Goal: Transaction & Acquisition: Subscribe to service/newsletter

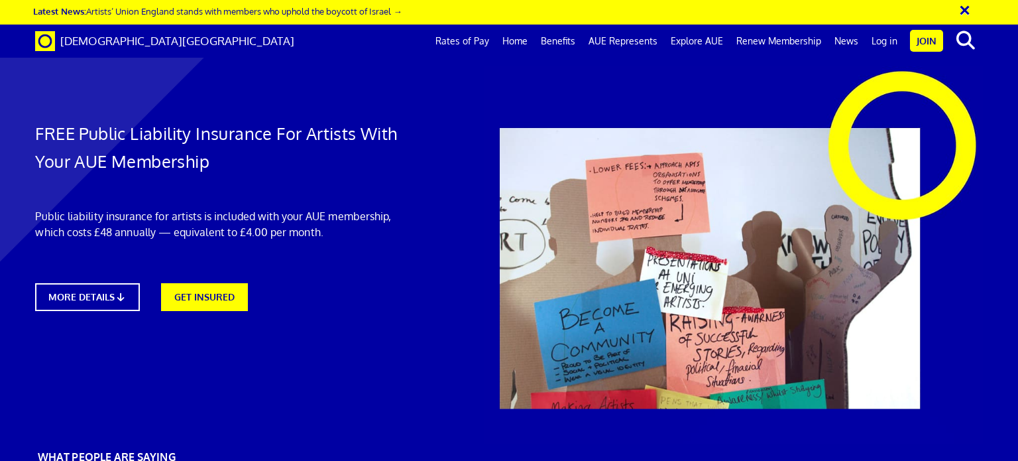
scroll to position [135, 0]
click at [98, 282] on link "MORE DETAILS" at bounding box center [87, 297] width 115 height 30
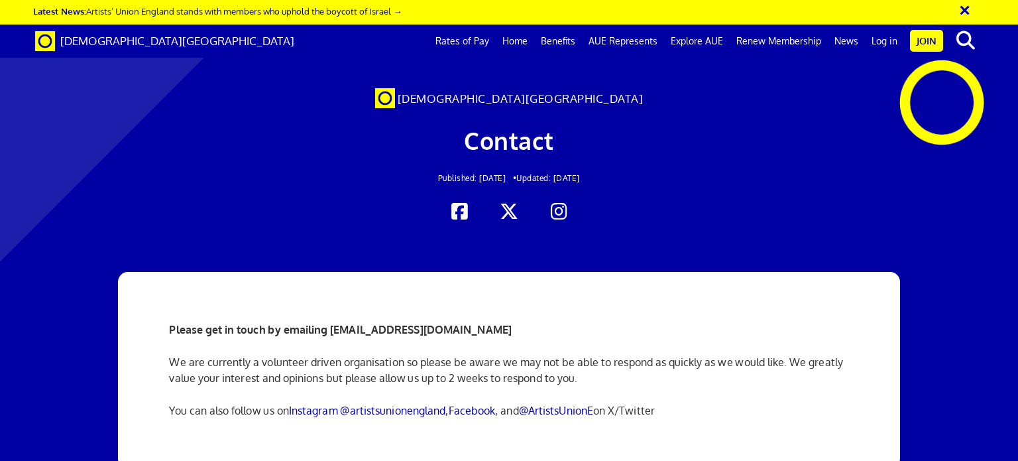
scroll to position [135, 0]
drag, startPoint x: 329, startPoint y: 194, endPoint x: 500, endPoint y: 191, distance: 171.0
click at [500, 321] on p "Please get in touch by emailing info@artistsunionengland.org.uk" at bounding box center [508, 329] width 679 height 16
copy strong "info@artistsunionengland.org.uk"
click at [220, 272] on div "Please get in touch by emailing info@artistsunionengland.org.uk We are currentl…" at bounding box center [508, 370] width 699 height 196
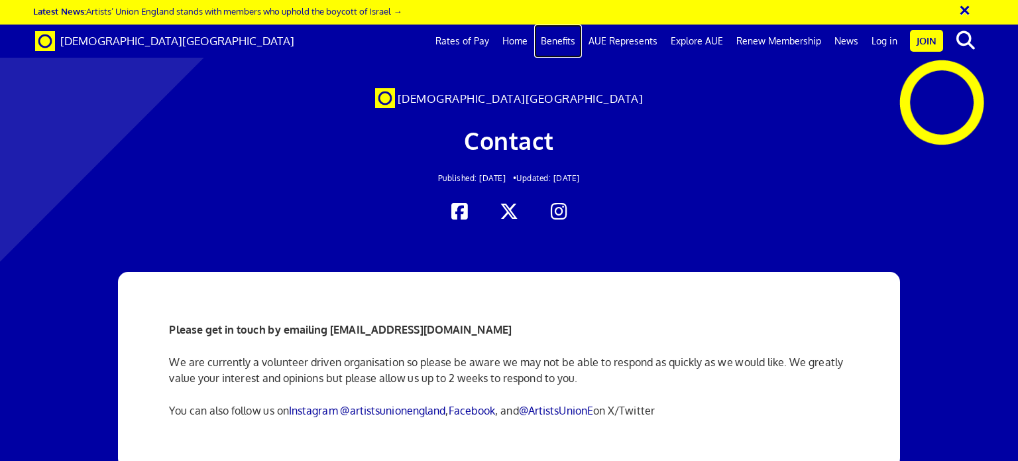
click at [566, 43] on link "Benefits" at bounding box center [558, 41] width 48 height 33
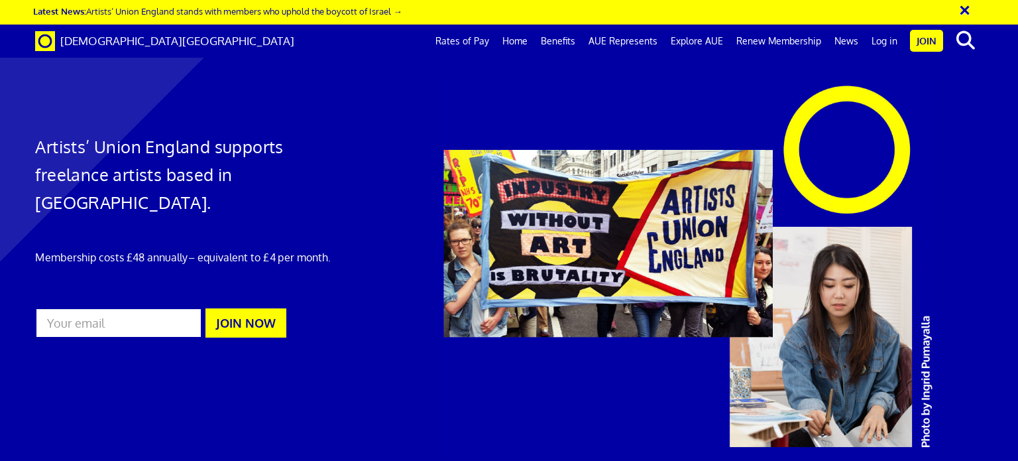
scroll to position [467, 0]
click at [919, 42] on link "Join" at bounding box center [926, 41] width 33 height 22
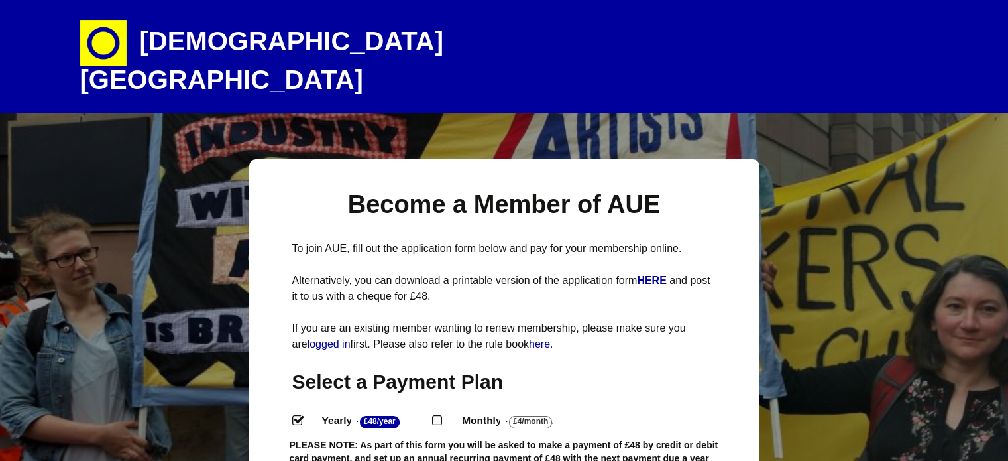
select select
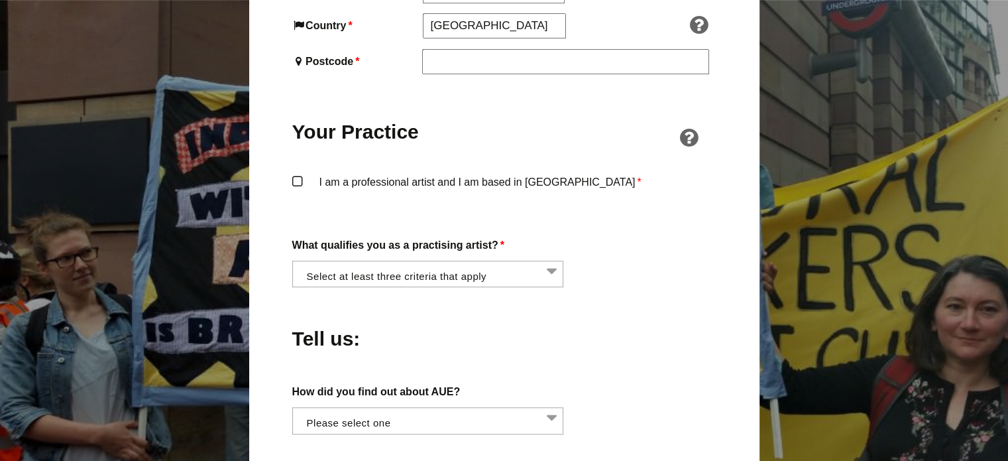
scroll to position [954, 0]
click at [550, 260] on li at bounding box center [432, 271] width 272 height 23
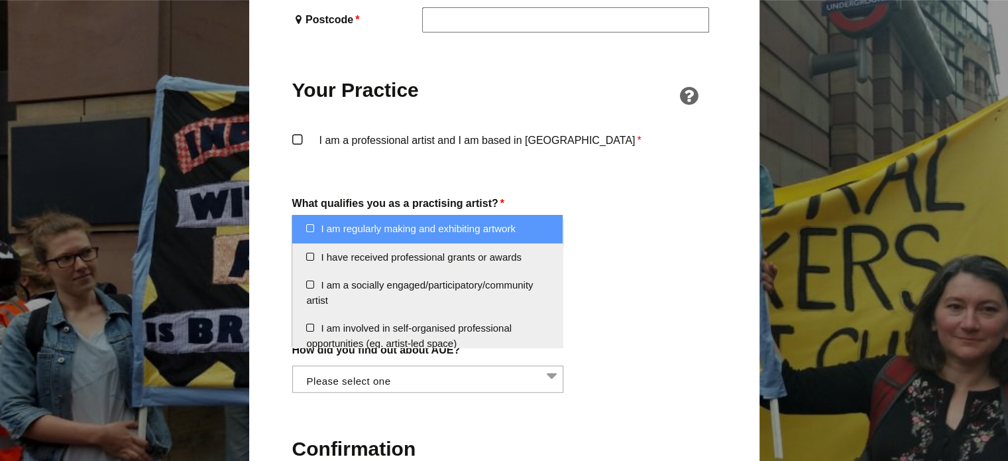
scroll to position [994, 0]
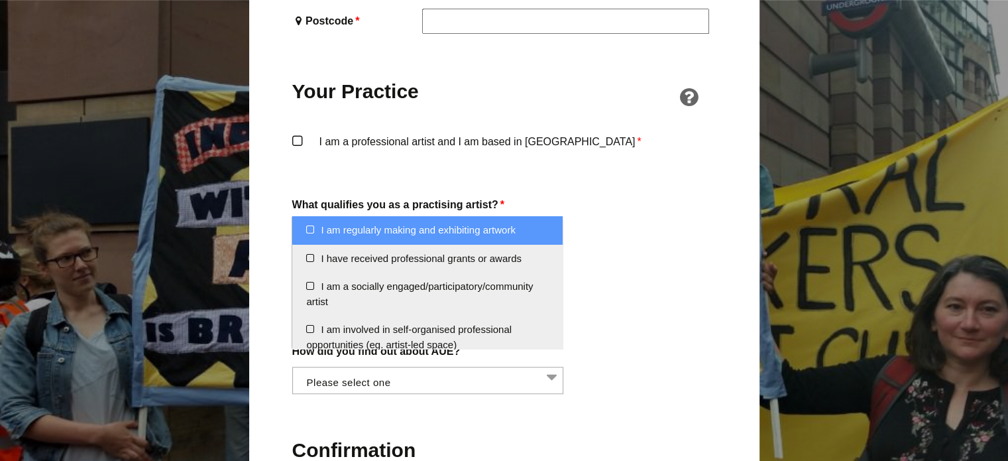
click at [310, 226] on li "I am regularly making and exhibiting artwork" at bounding box center [427, 230] width 270 height 28
select select "regularly_making_and_exhibiting_artwork"
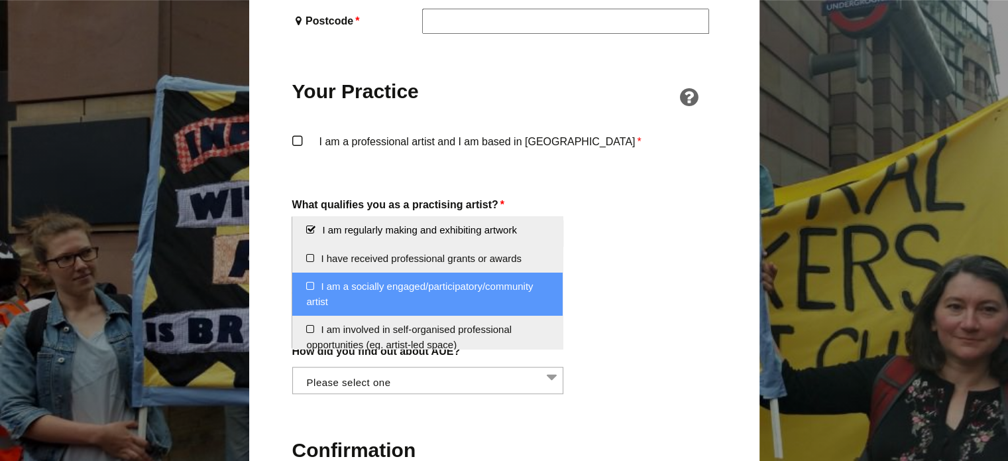
click at [310, 286] on li "I am a socially engaged/participatory/community artist" at bounding box center [427, 293] width 270 height 43
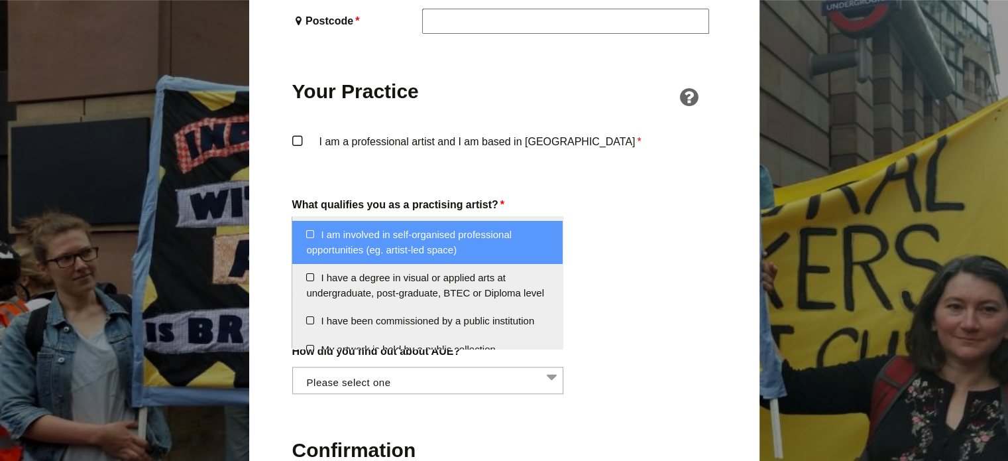
scroll to position [95, 0]
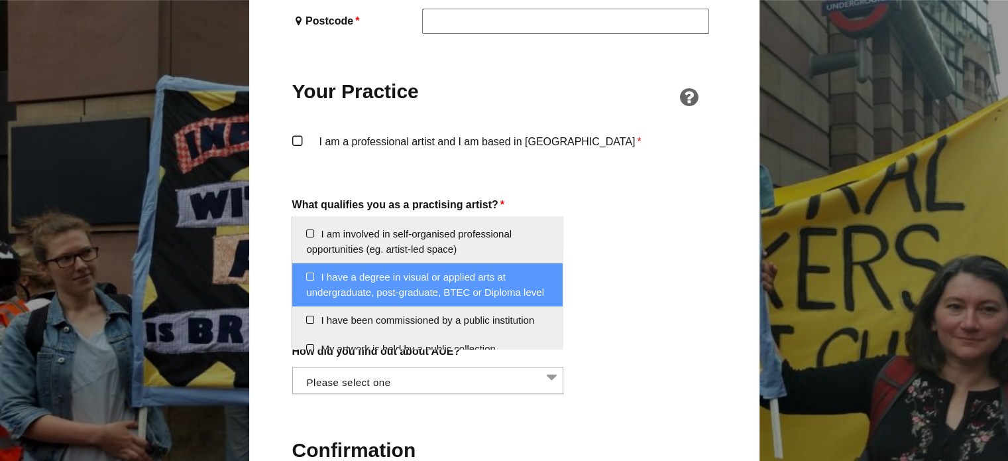
click at [310, 272] on li "I have a degree in visual or applied arts at undergraduate, post-graduate, BTEC…" at bounding box center [427, 284] width 270 height 43
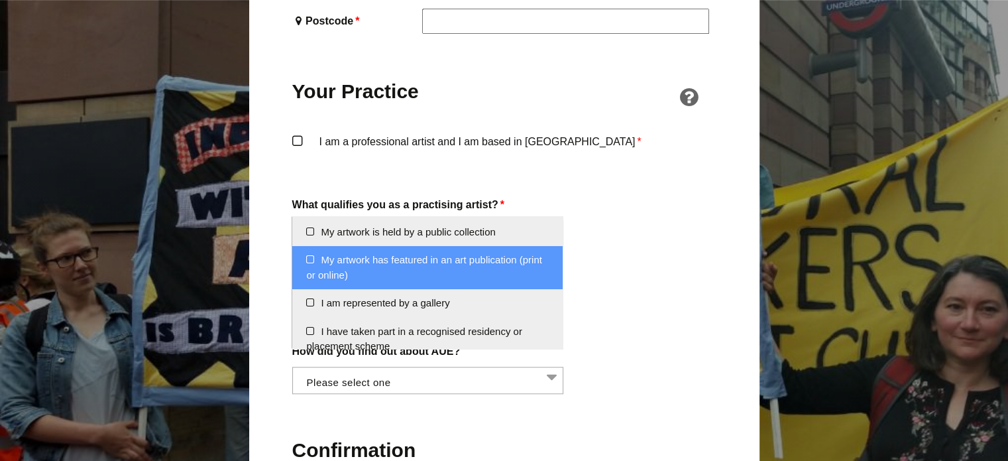
scroll to position [212, 0]
click at [309, 274] on li "My artwork has featured in an art publication (print or online)" at bounding box center [427, 267] width 270 height 43
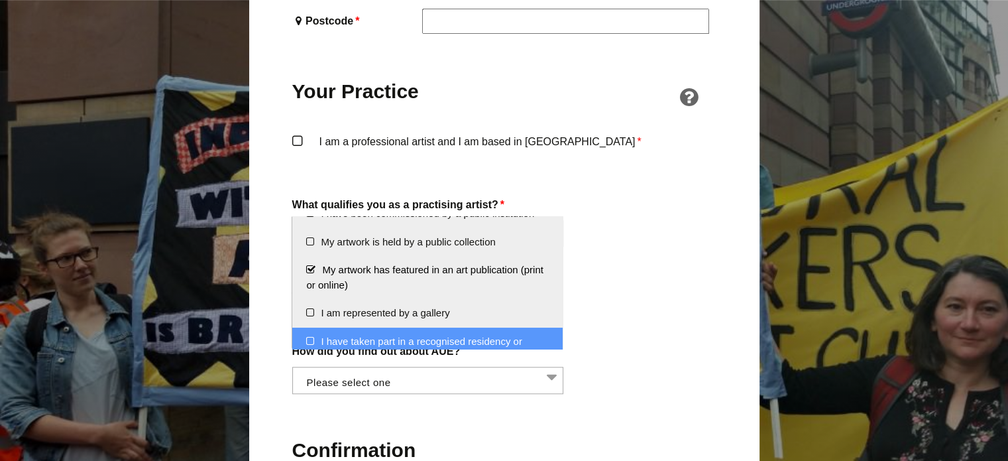
scroll to position [239, 0]
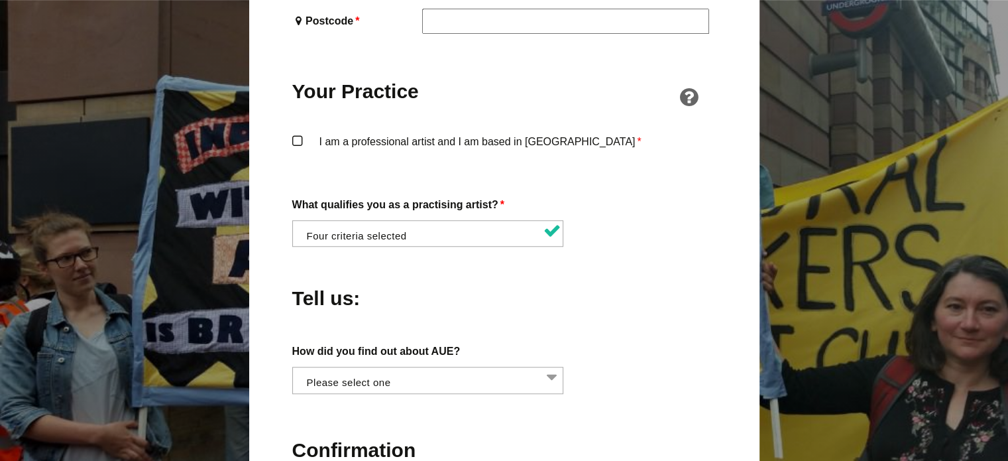
click at [615, 351] on div "How did you find out about AUE? Word of mouth Facebook Twitter Other social med…" at bounding box center [504, 368] width 424 height 52
click at [551, 367] on li at bounding box center [432, 378] width 272 height 23
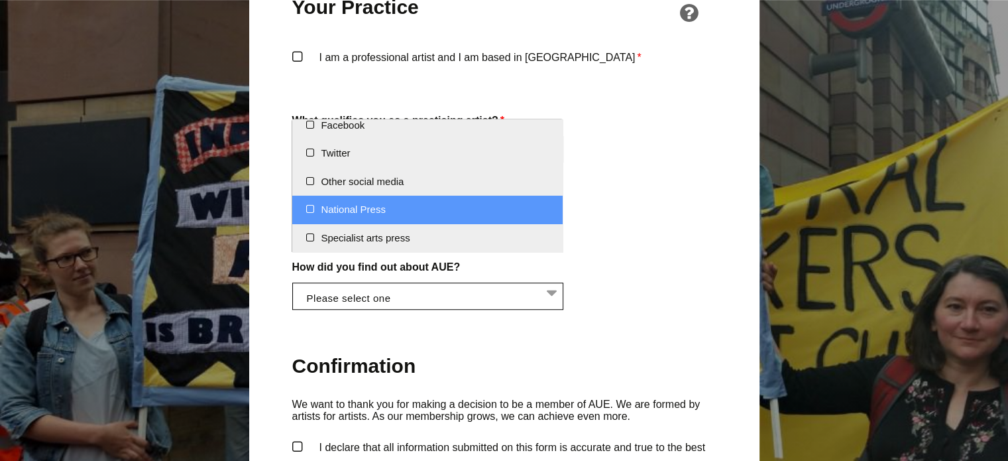
scroll to position [0, 0]
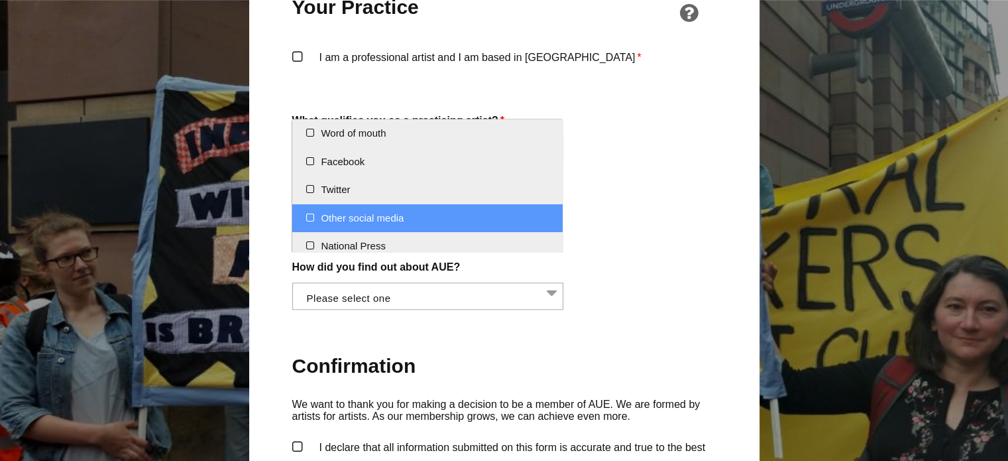
select select "Other social media"
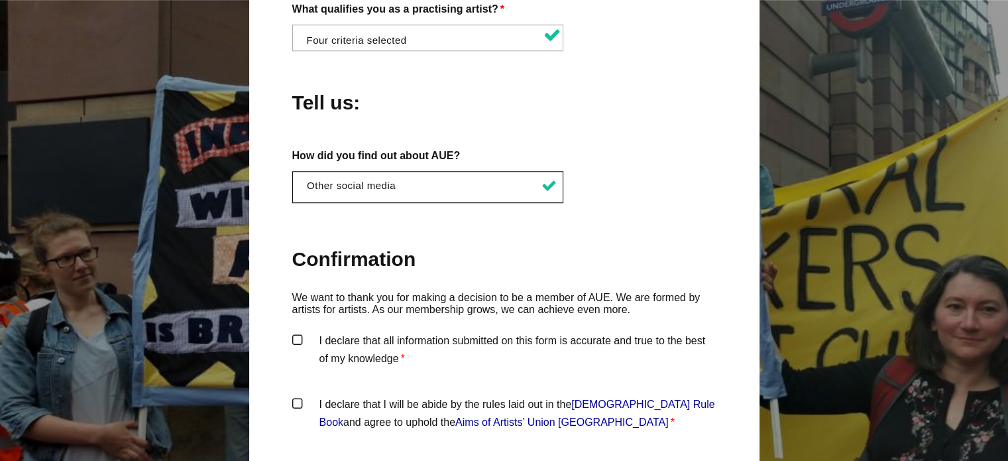
scroll to position [1190, 0]
click at [296, 331] on label "I declare that all information submitted on this form is accurate and true to t…" at bounding box center [504, 351] width 424 height 40
click at [0, 0] on input "I declare that all information submitted on this form is accurate and true to t…" at bounding box center [0, 0] width 0 height 0
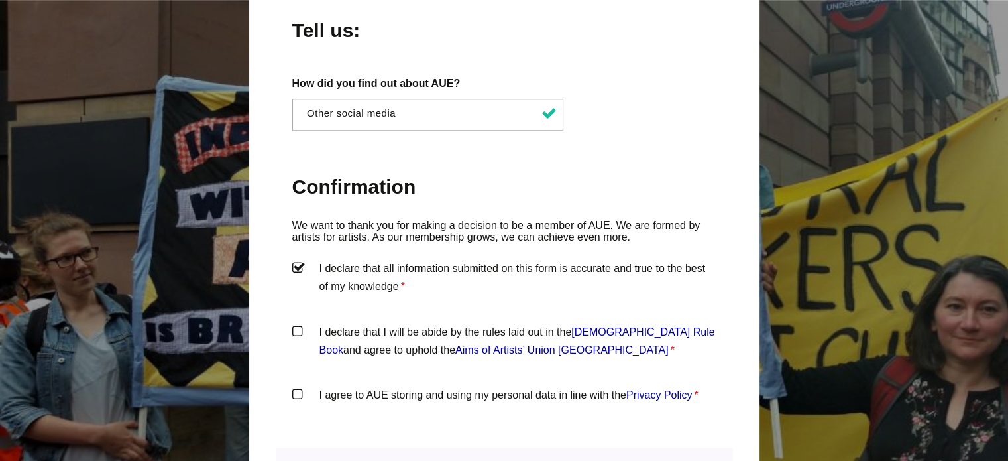
scroll to position [1266, 0]
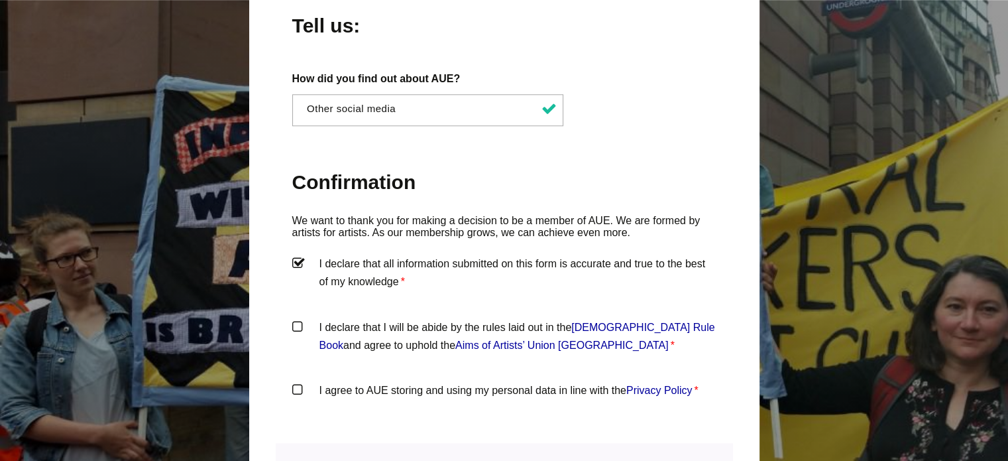
click at [296, 318] on label "I declare that I will be abide by the rules laid out in the Artists' Union Engl…" at bounding box center [504, 338] width 424 height 40
click at [0, 0] on input "I declare that I will be abide by the rules laid out in the Artists' Union Engl…" at bounding box center [0, 0] width 0 height 0
click at [297, 381] on label "I agree to AUE storing and using my personal data in line with the Privacy Poli…" at bounding box center [504, 401] width 424 height 40
click at [0, 0] on input "I agree to AUE storing and using my personal data in line with the Privacy Poli…" at bounding box center [0, 0] width 0 height 0
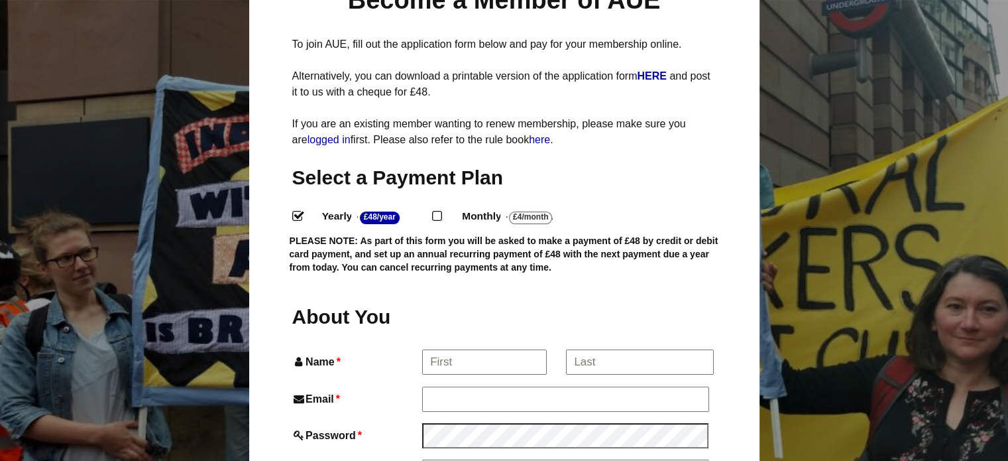
scroll to position [0, 0]
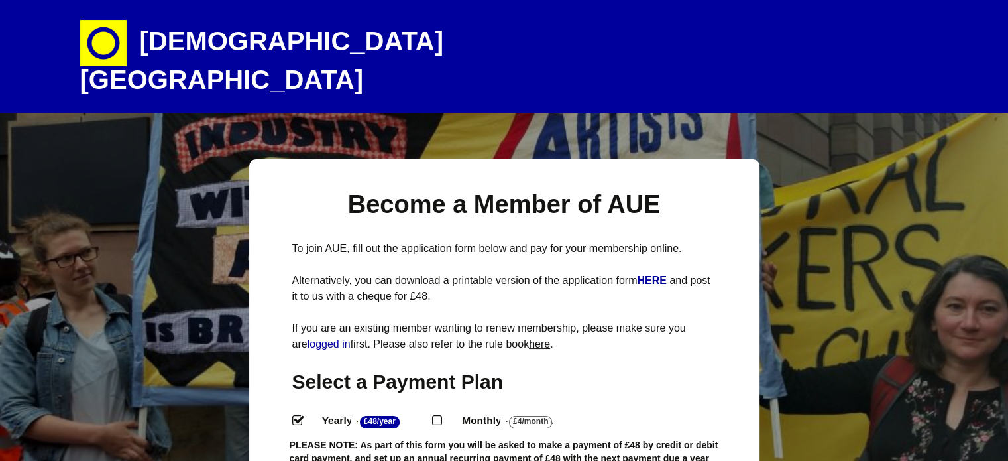
click at [549, 338] on link "here" at bounding box center [539, 343] width 21 height 11
